Goal: Task Accomplishment & Management: Manage account settings

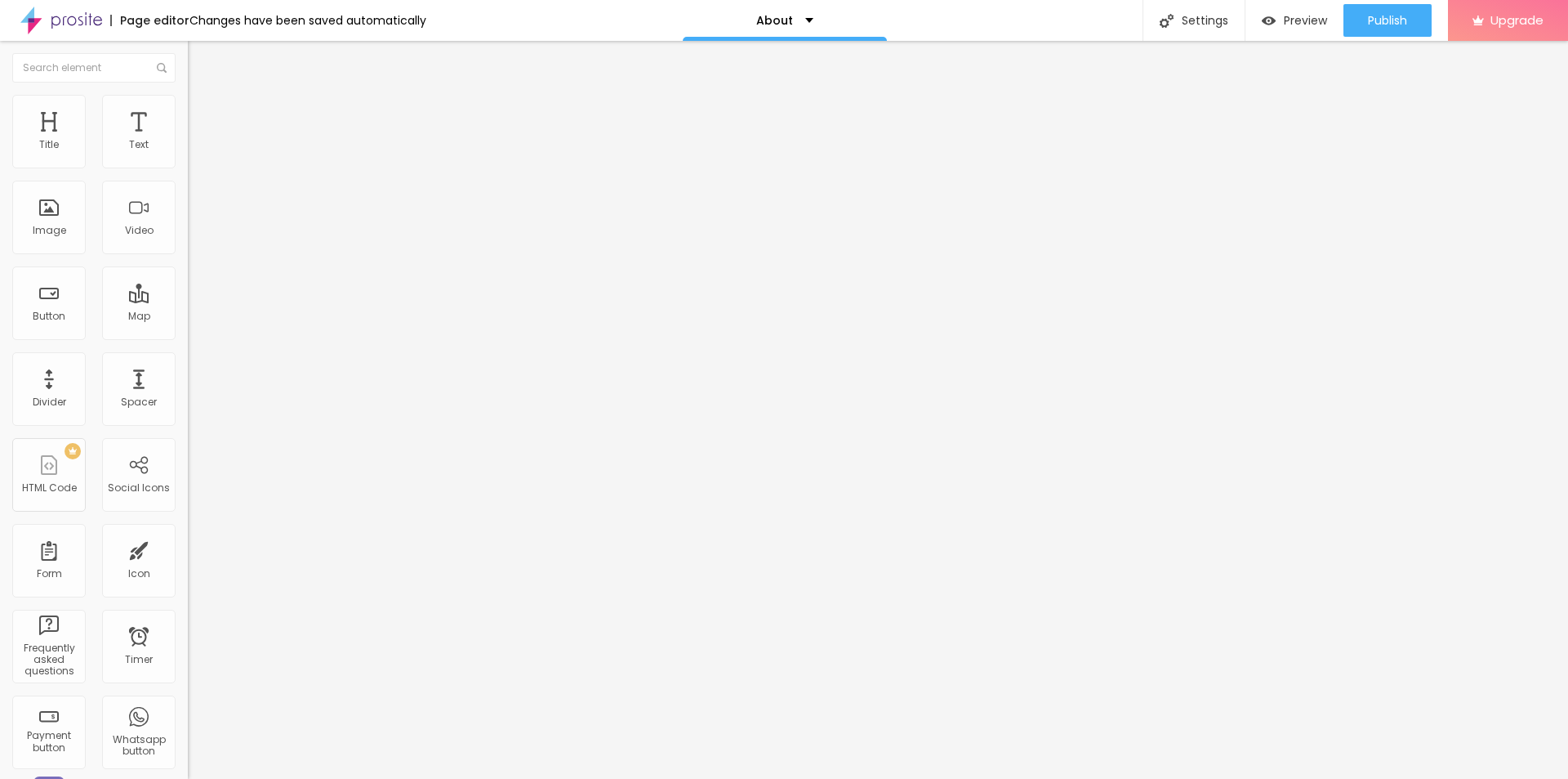
click at [188, 140] on span "Change image" at bounding box center [232, 133] width 87 height 14
click at [1217, 15] on div "Settings" at bounding box center [1194, 20] width 102 height 41
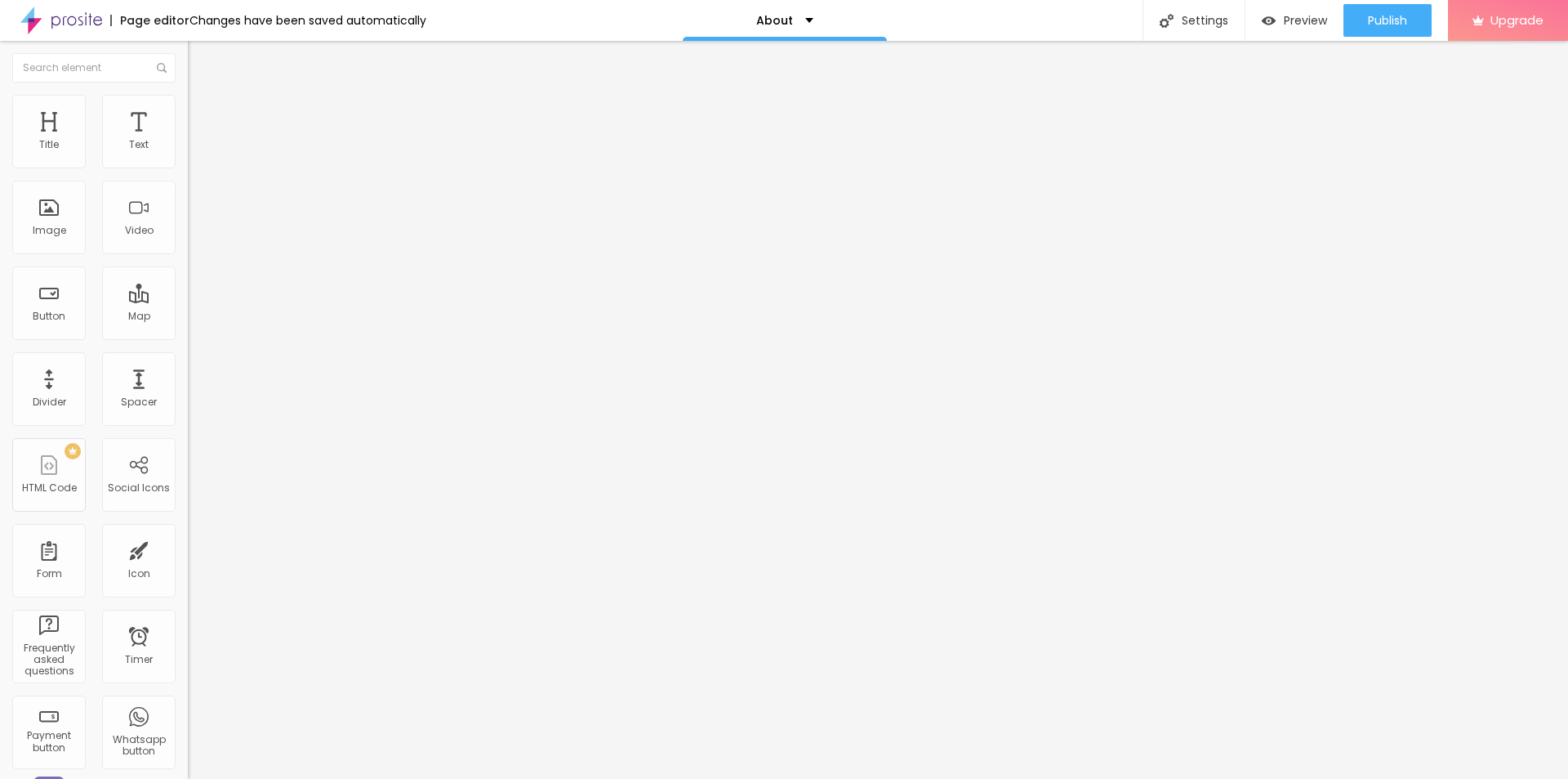
drag, startPoint x: 792, startPoint y: 369, endPoint x: 536, endPoint y: 362, distance: 256.1
paste input "Puriva Trustpilot Recensioner Hur Många av Omdömena i [GEOGRAPHIC_DATA] är Äkta?"
type input "Puriva Trustpilot Recensioner Hur Många av Omdömena i [GEOGRAPHIC_DATA] är Äkta?"
